Goal: Task Accomplishment & Management: Use online tool/utility

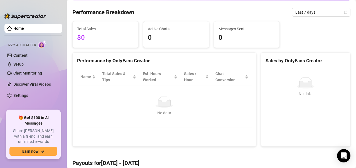
scroll to position [57, 0]
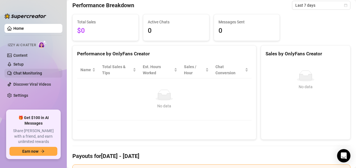
click at [35, 75] on link "Chat Monitoring" at bounding box center [27, 73] width 29 height 4
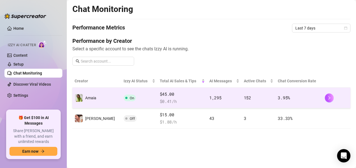
click at [222, 97] on td "1,295" at bounding box center [224, 98] width 35 height 21
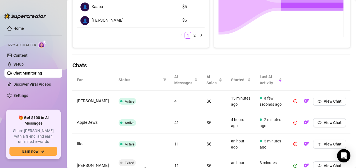
scroll to position [166, 0]
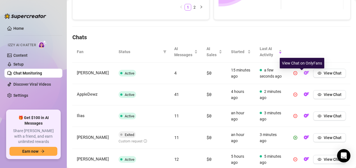
click at [304, 76] on img "button" at bounding box center [307, 73] width 6 height 6
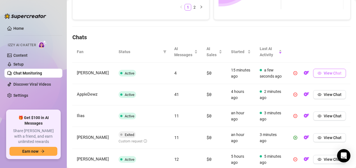
click at [330, 75] on span "View Chat" at bounding box center [333, 73] width 18 height 4
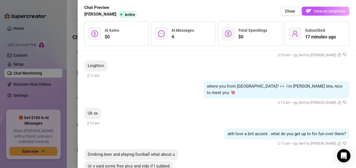
scroll to position [185, 0]
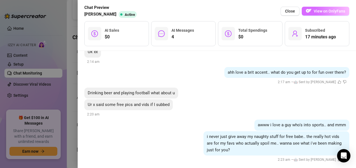
click at [320, 13] on span "View on OnlyFans" at bounding box center [329, 11] width 31 height 4
click at [319, 11] on span "View on OnlyFans" at bounding box center [329, 11] width 31 height 4
click at [317, 12] on span "View on OnlyFans" at bounding box center [329, 11] width 31 height 4
